Goal: Task Accomplishment & Management: Use online tool/utility

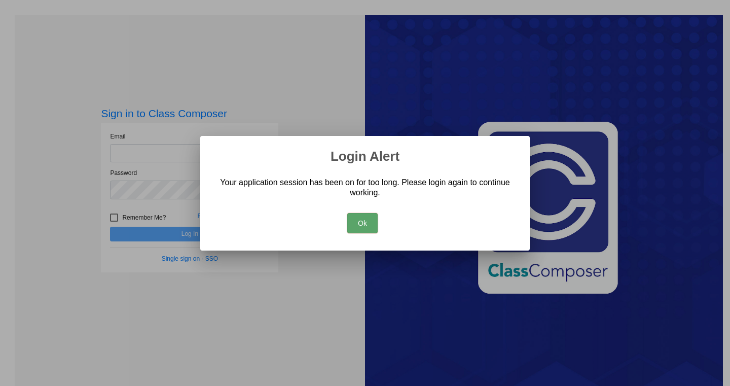
click at [358, 223] on button "Ok" at bounding box center [362, 223] width 30 height 20
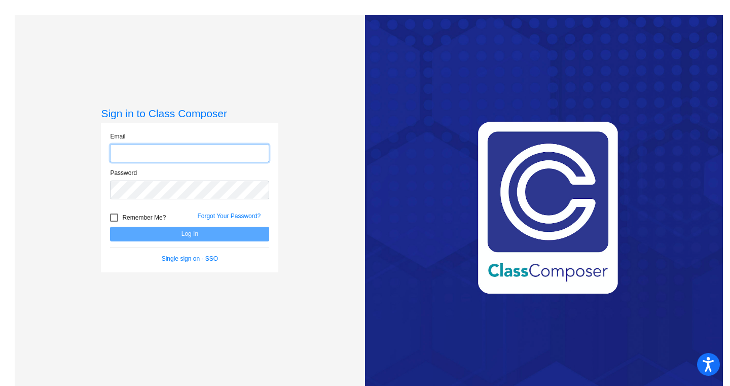
click at [167, 152] on input "email" at bounding box center [189, 153] width 159 height 19
type input "kjones100@cherrycreekschools.org"
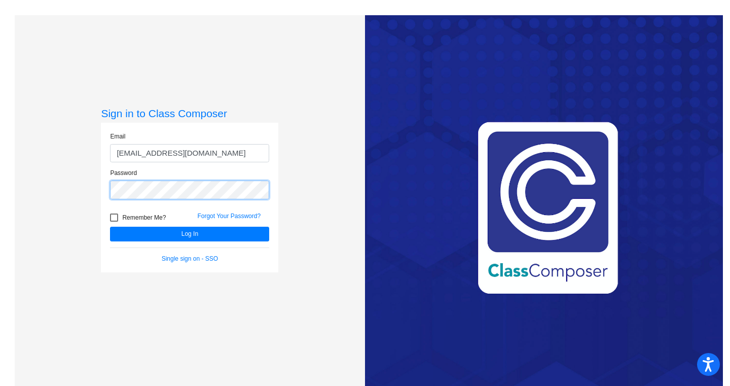
click at [110, 227] on button "Log In" at bounding box center [189, 234] width 159 height 15
click at [103, 183] on div "Password" at bounding box center [189, 186] width 174 height 37
click at [110, 227] on button "Log In" at bounding box center [189, 234] width 159 height 15
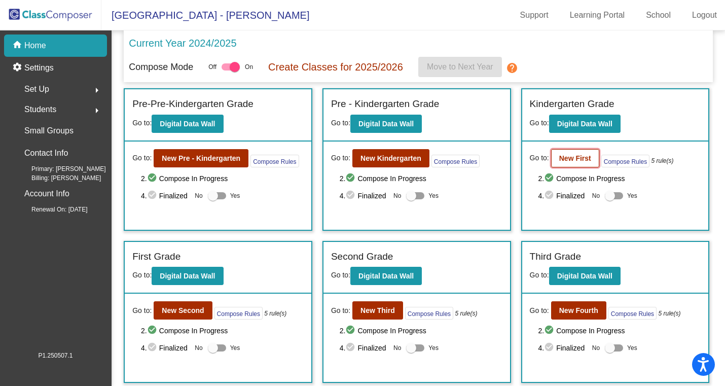
click at [571, 159] on b "New First" at bounding box center [575, 158] width 32 height 8
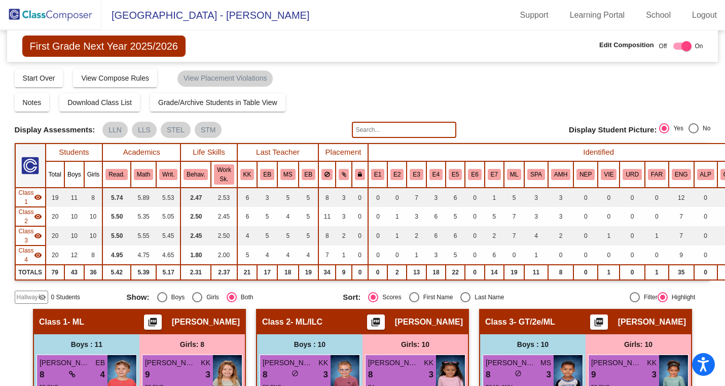
click at [56, 15] on img at bounding box center [50, 15] width 101 height 30
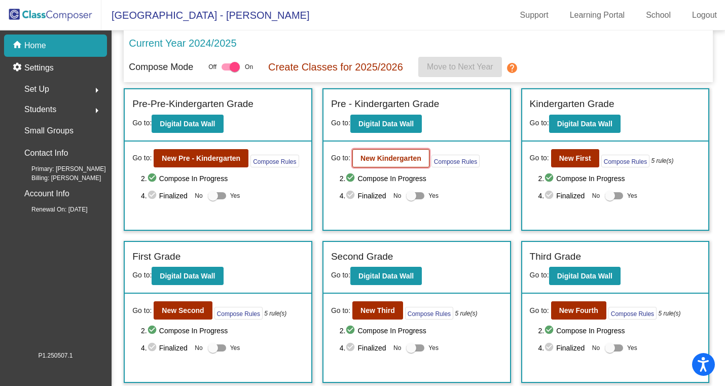
click at [383, 153] on button "New Kindergarten" at bounding box center [390, 158] width 77 height 18
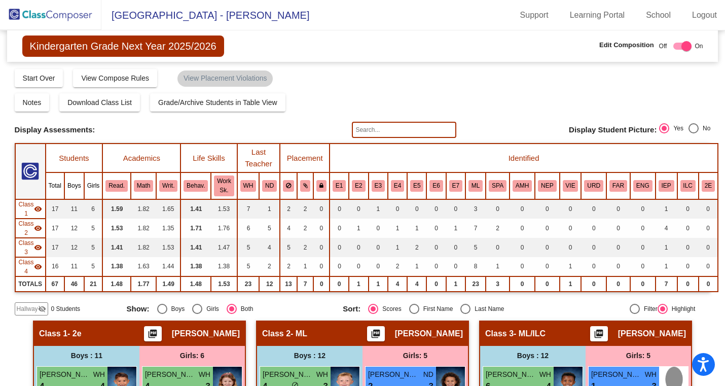
click at [57, 12] on img at bounding box center [50, 15] width 101 height 30
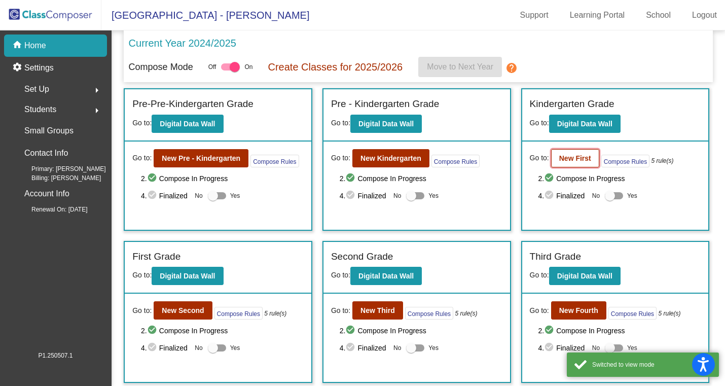
click at [563, 158] on b "New First" at bounding box center [575, 158] width 32 height 8
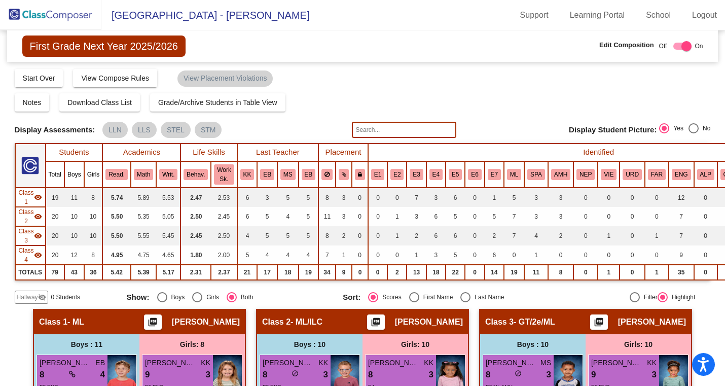
click at [63, 13] on img at bounding box center [50, 15] width 101 height 30
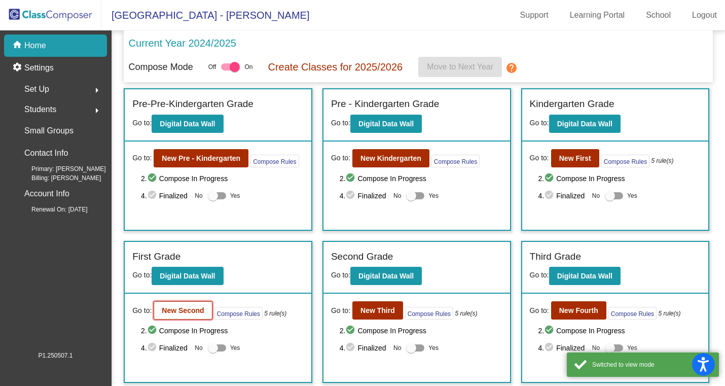
click at [182, 314] on b "New Second" at bounding box center [183, 310] width 42 height 8
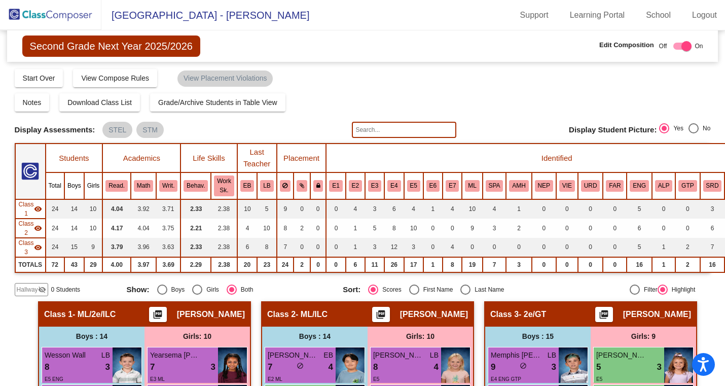
click at [56, 16] on img at bounding box center [50, 15] width 101 height 30
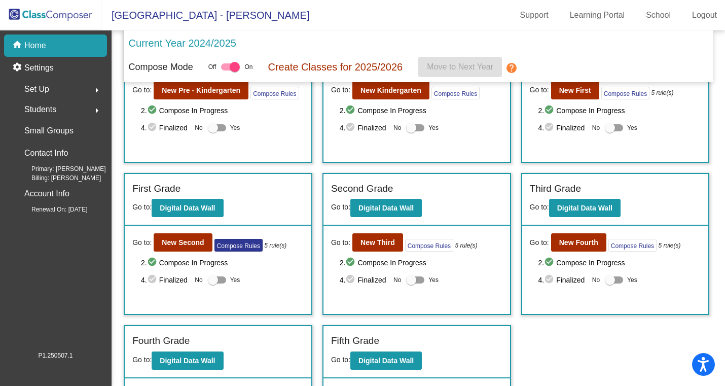
scroll to position [122, 0]
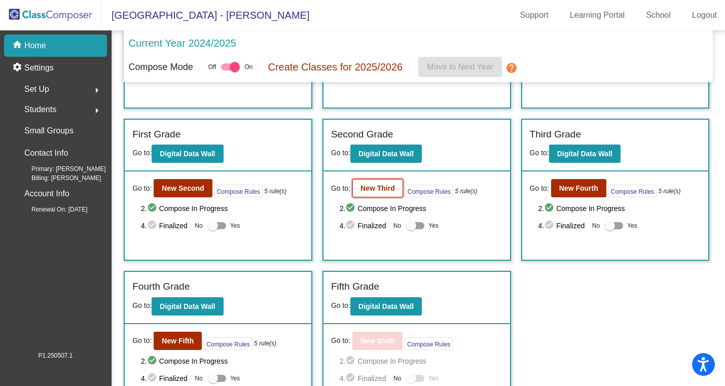
click at [366, 184] on b "New Third" at bounding box center [378, 188] width 34 height 8
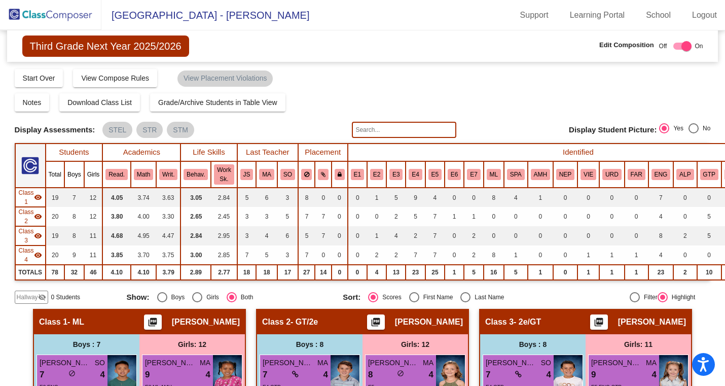
click at [30, 12] on img at bounding box center [50, 15] width 101 height 30
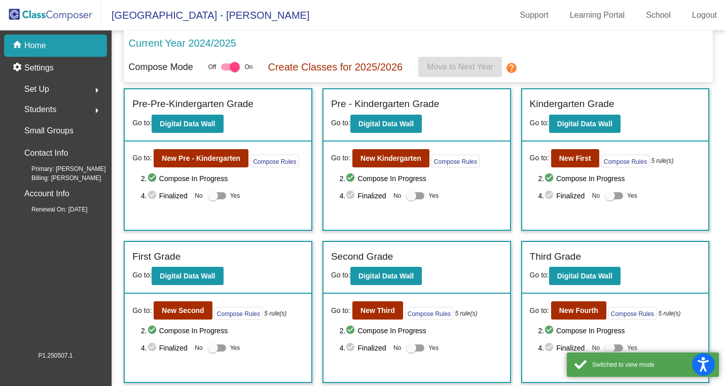
scroll to position [150, 0]
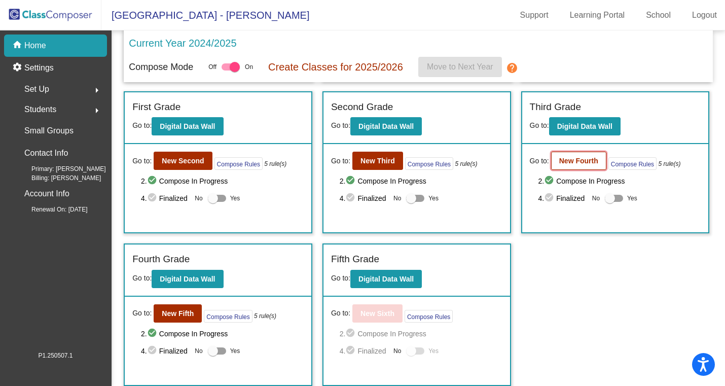
click at [589, 157] on b "New Fourth" at bounding box center [578, 161] width 39 height 8
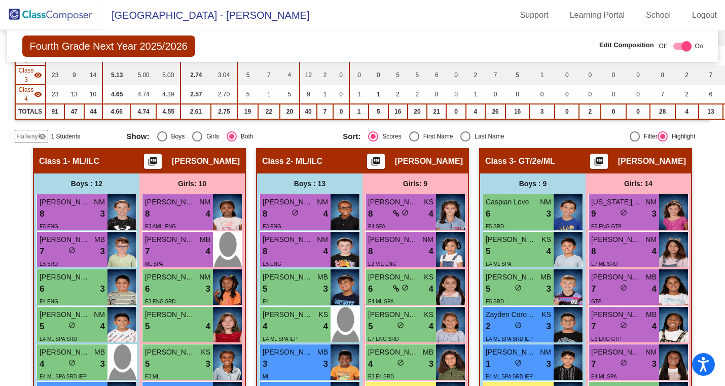
scroll to position [178, 0]
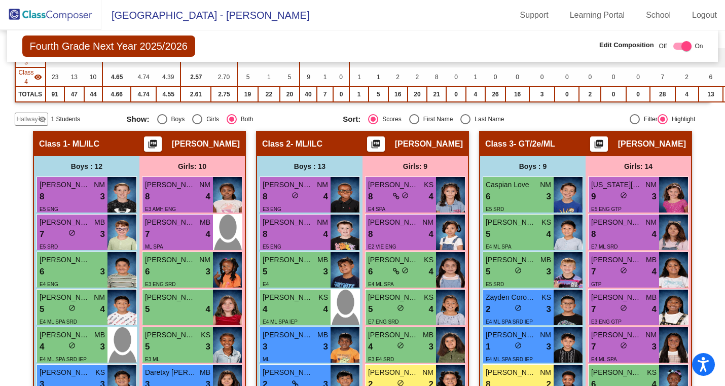
click at [26, 118] on span "Hallway" at bounding box center [27, 119] width 21 height 9
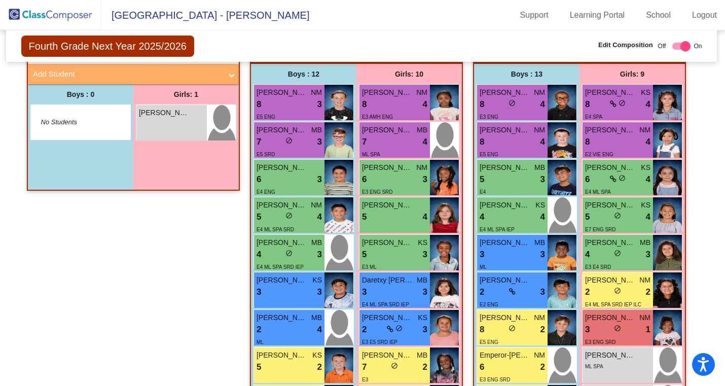
scroll to position [270, 1]
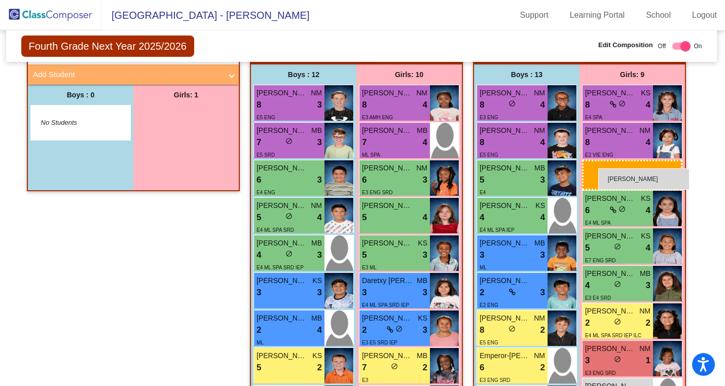
drag, startPoint x: 172, startPoint y: 131, endPoint x: 598, endPoint y: 168, distance: 428.2
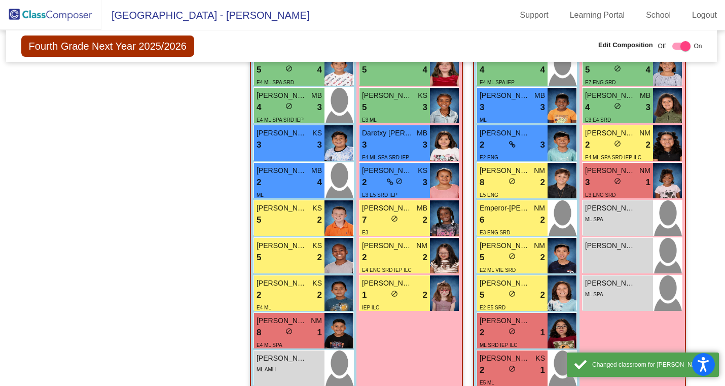
scroll to position [418, 1]
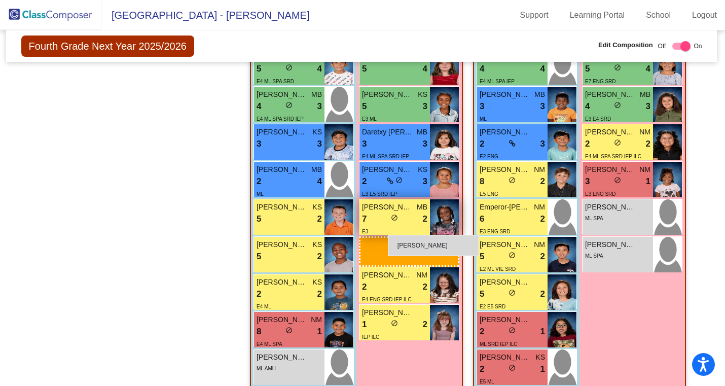
drag, startPoint x: 615, startPoint y: 253, endPoint x: 388, endPoint y: 235, distance: 227.4
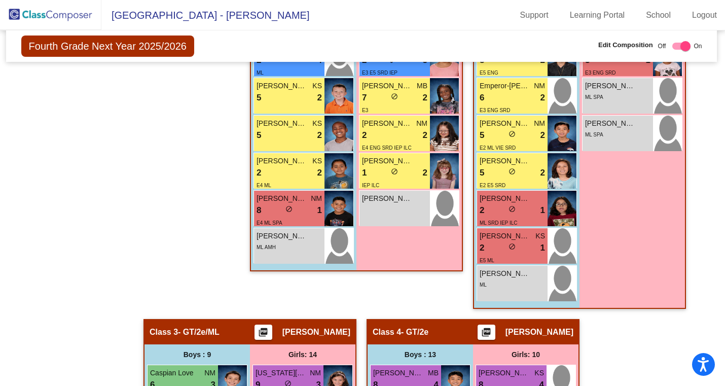
scroll to position [0, 1]
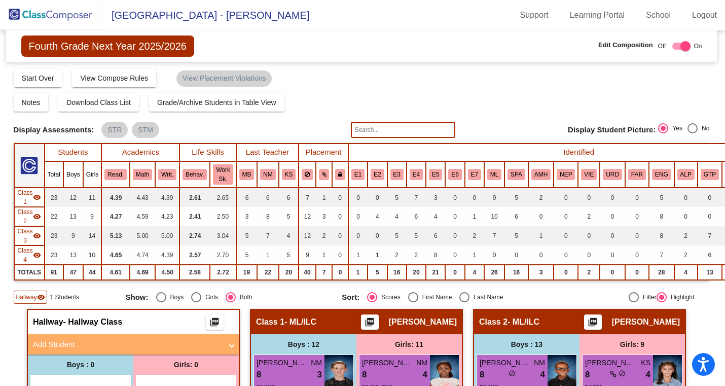
click at [53, 11] on img at bounding box center [50, 15] width 101 height 30
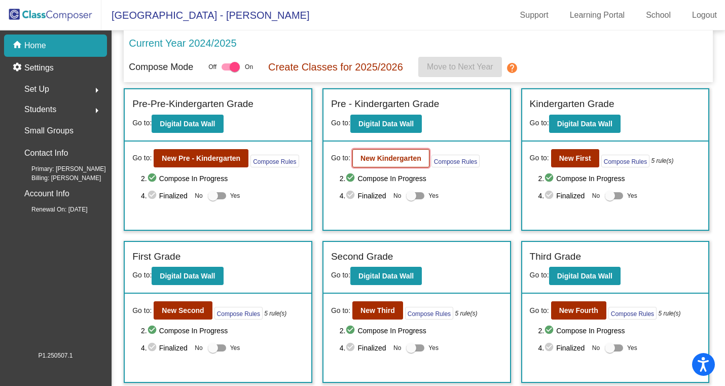
click at [384, 166] on button "New Kindergarten" at bounding box center [390, 158] width 77 height 18
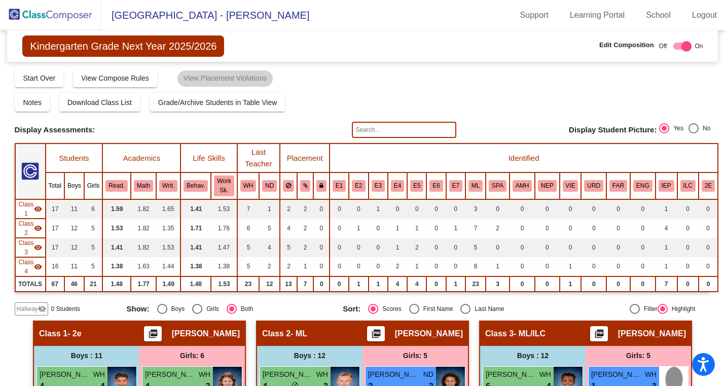
scroll to position [13, 0]
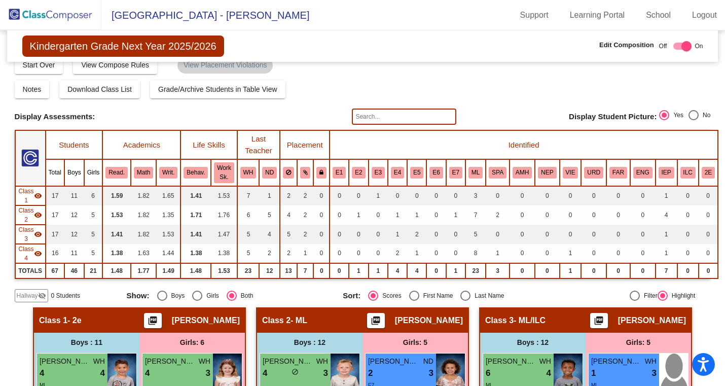
click at [27, 8] on img at bounding box center [50, 15] width 101 height 30
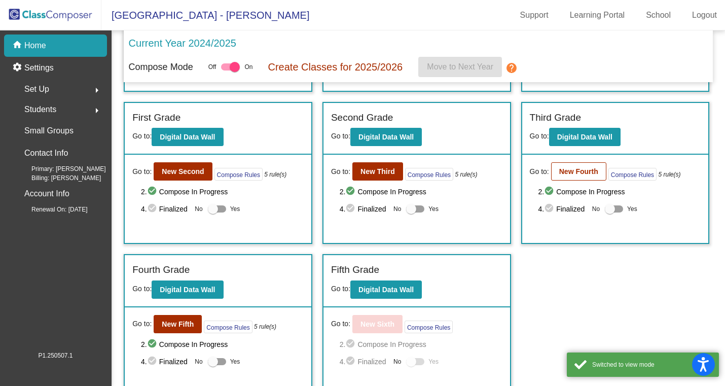
scroll to position [150, 0]
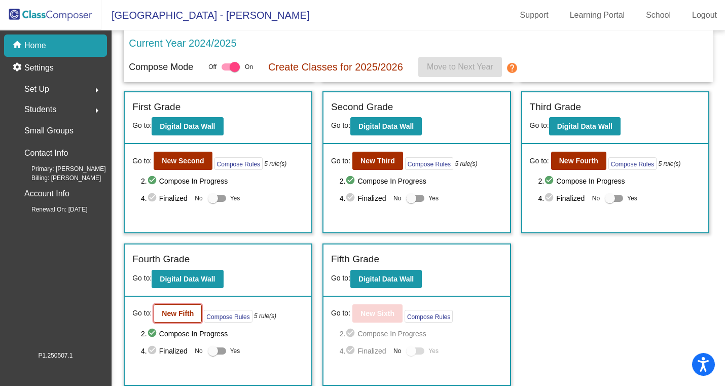
click at [186, 309] on b "New Fifth" at bounding box center [178, 313] width 32 height 8
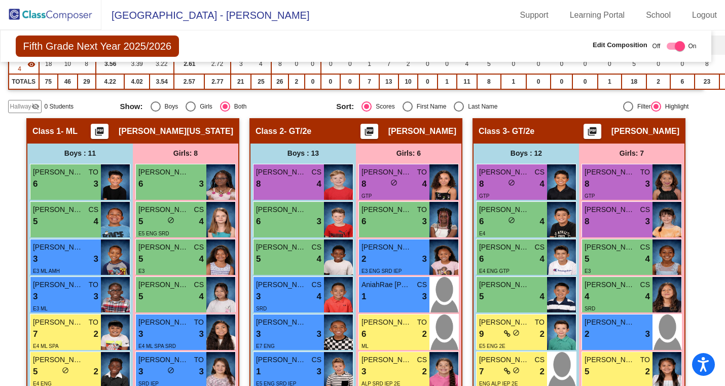
scroll to position [0, 7]
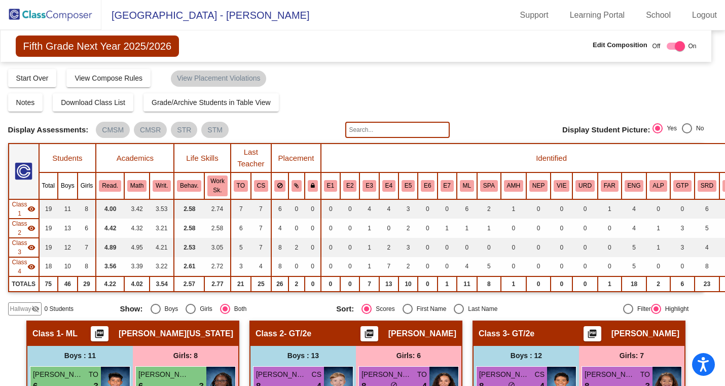
click at [23, 10] on img at bounding box center [50, 15] width 101 height 30
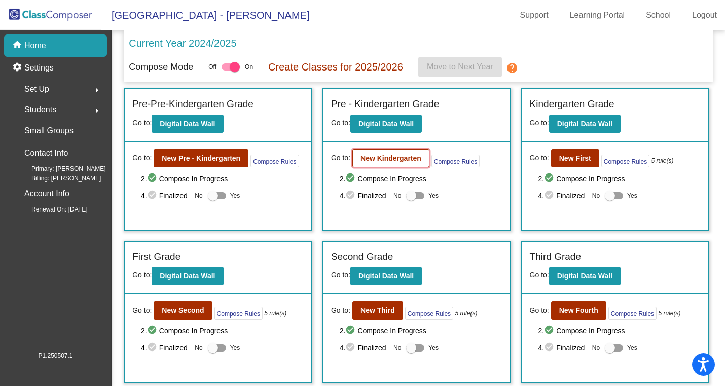
click at [383, 162] on b "New Kindergarten" at bounding box center [391, 158] width 61 height 8
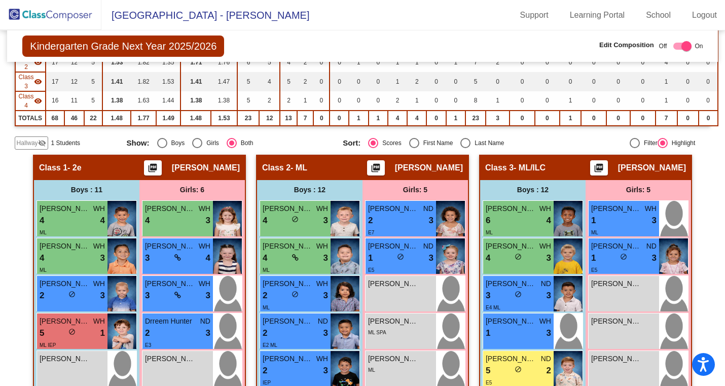
scroll to position [175, 0]
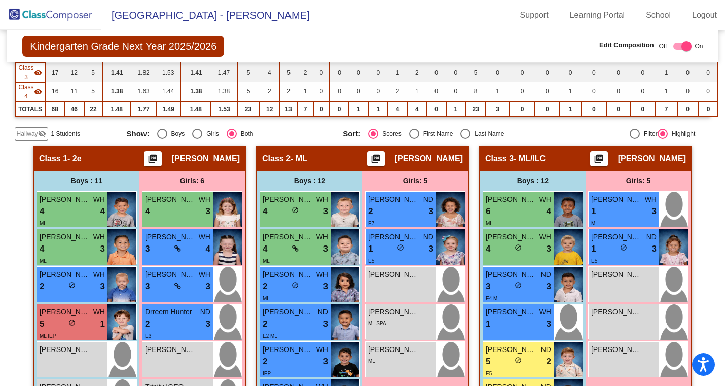
click at [23, 130] on span "Hallway" at bounding box center [27, 133] width 21 height 9
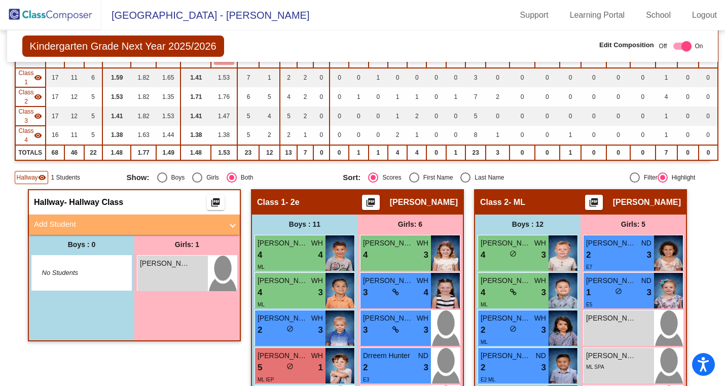
scroll to position [133, 0]
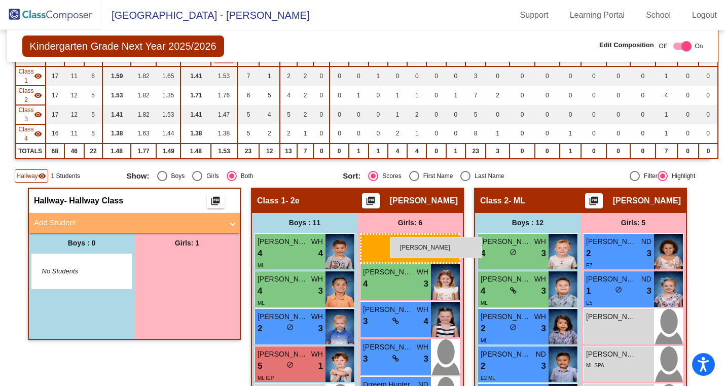
drag, startPoint x: 180, startPoint y: 272, endPoint x: 391, endPoint y: 237, distance: 214.0
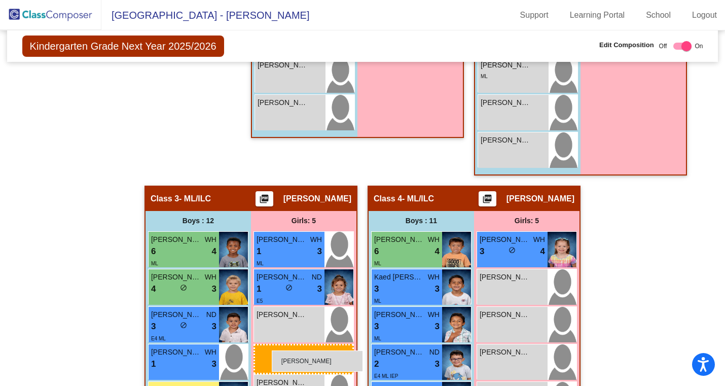
scroll to position [651, 0]
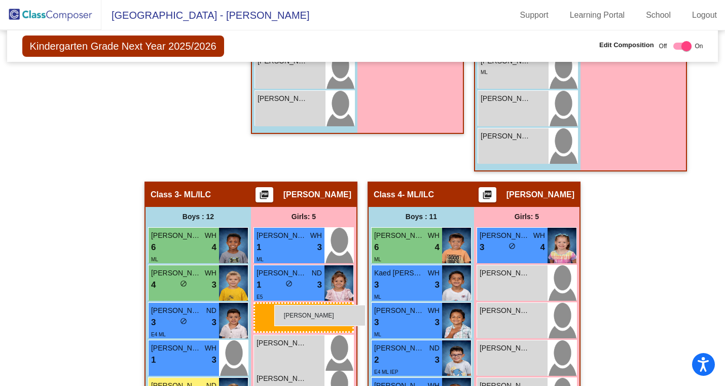
drag, startPoint x: 388, startPoint y: 90, endPoint x: 274, endPoint y: 305, distance: 243.2
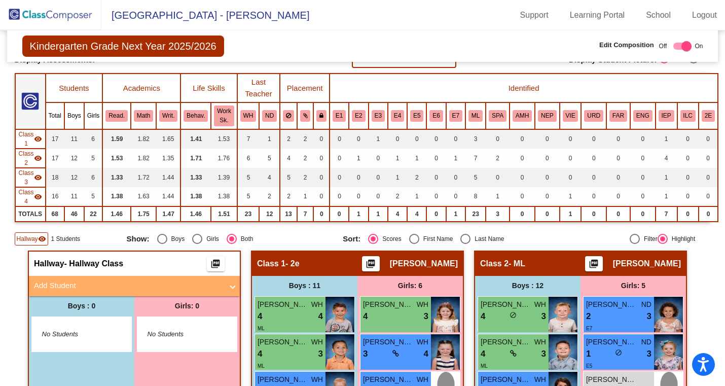
scroll to position [0, 0]
